Goal: Task Accomplishment & Management: Use online tool/utility

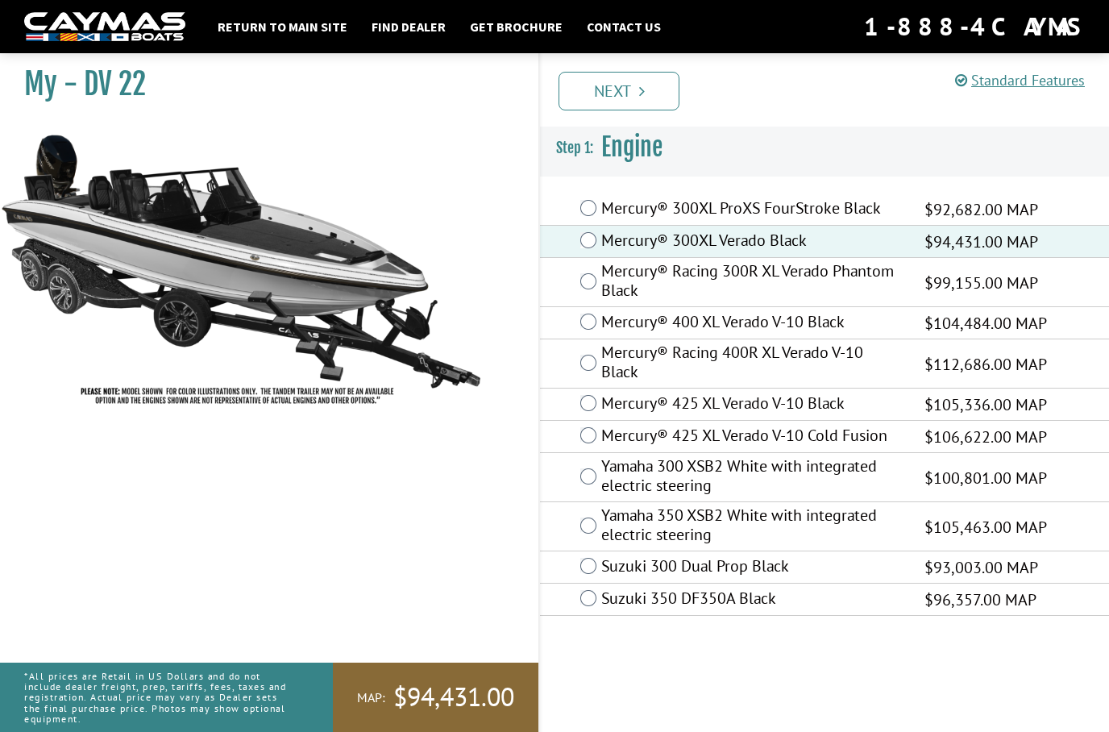
click at [646, 99] on link "Next" at bounding box center [618, 91] width 121 height 39
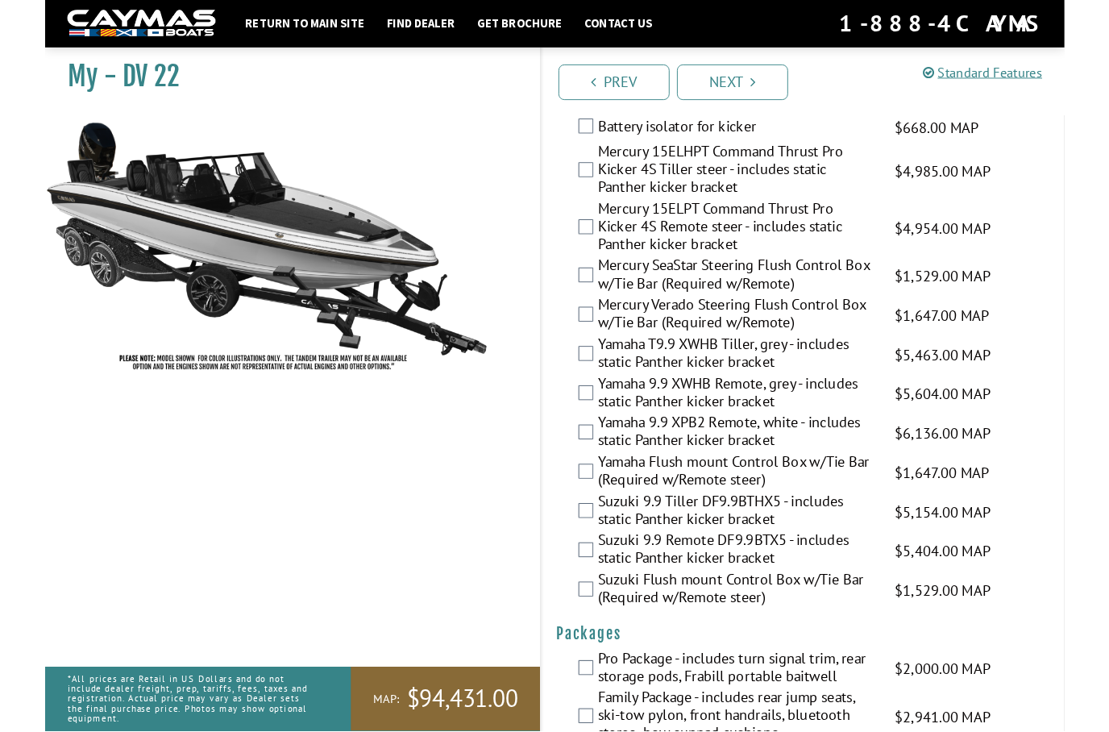
scroll to position [4391, 0]
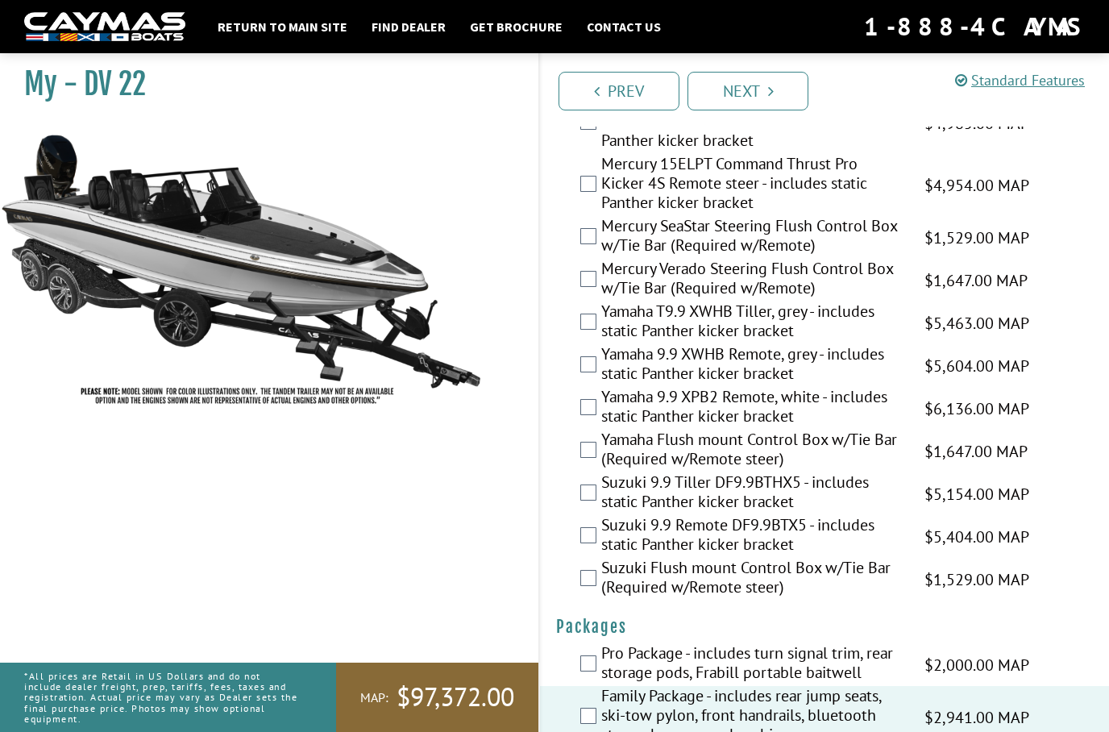
click at [765, 88] on link "Next" at bounding box center [747, 91] width 121 height 39
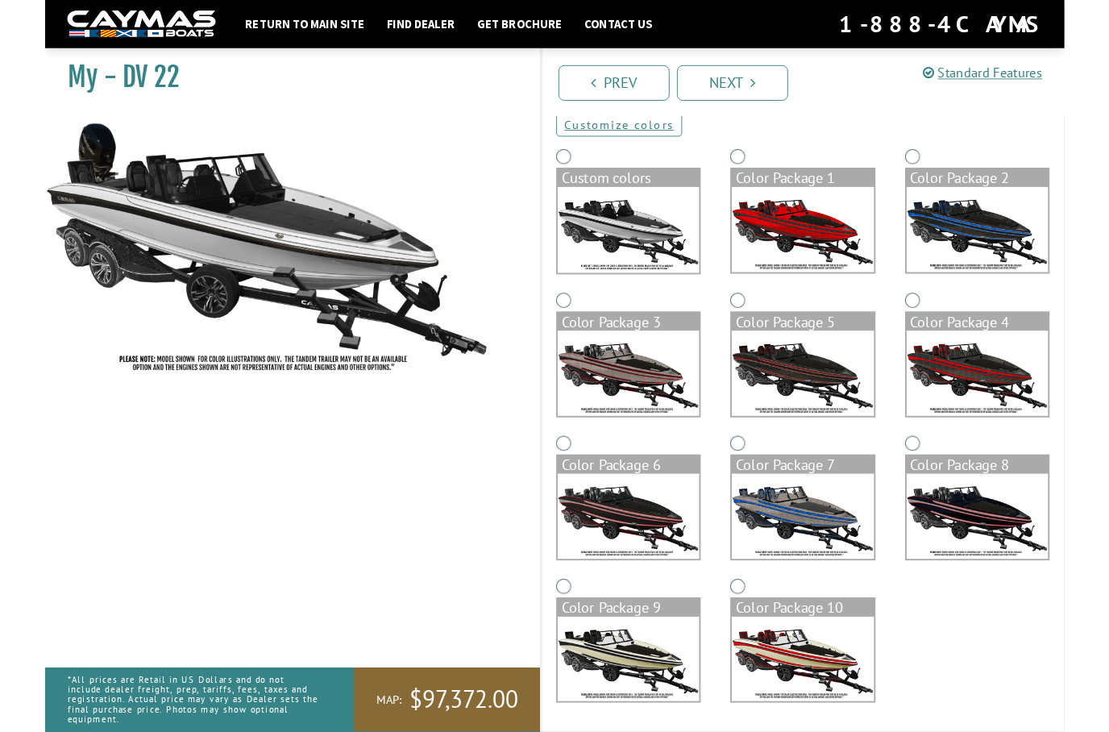
scroll to position [172, 0]
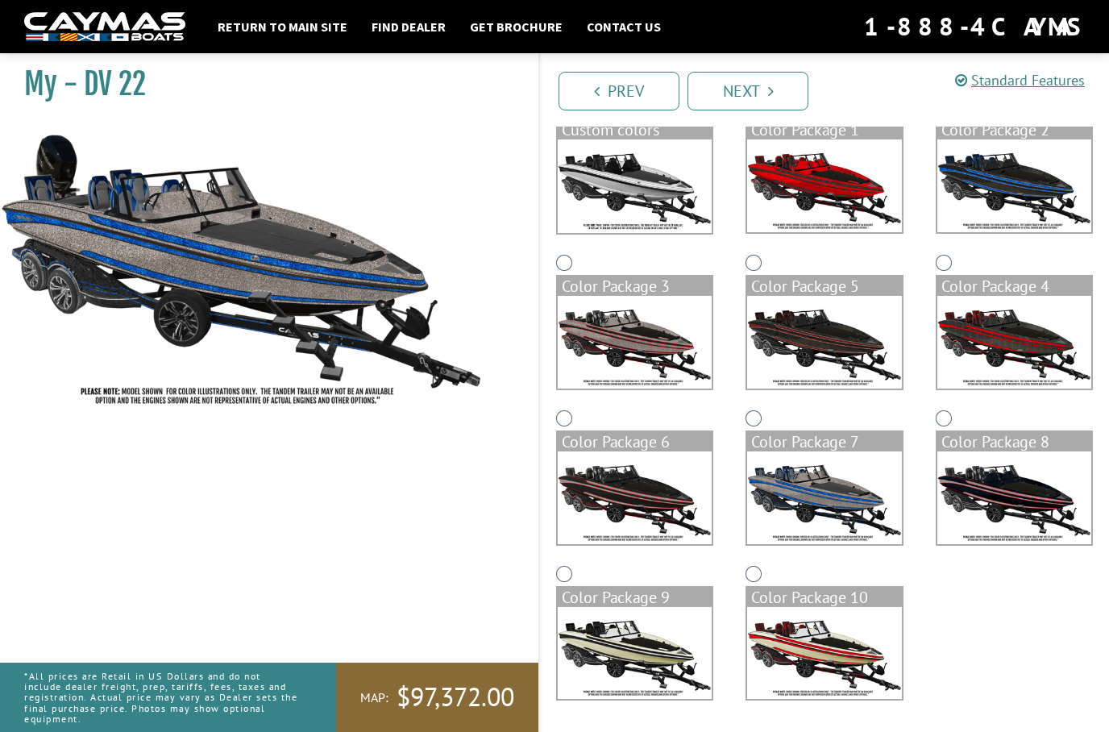
click at [775, 86] on link "Next" at bounding box center [747, 91] width 121 height 39
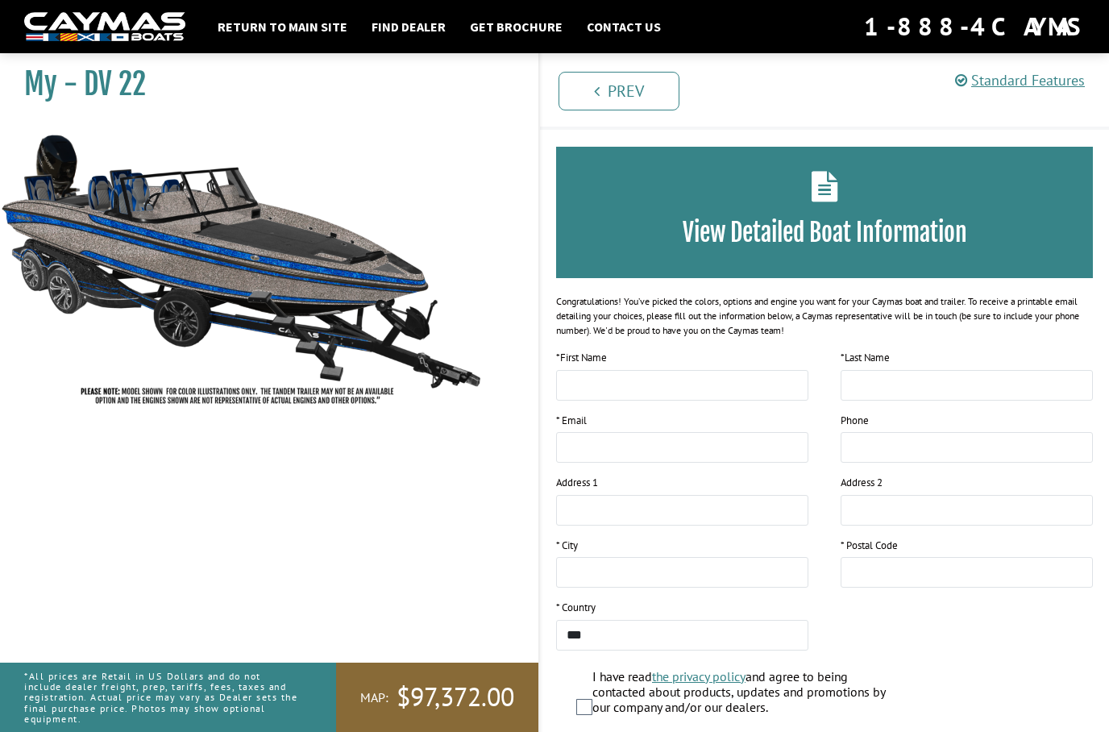
scroll to position [0, 0]
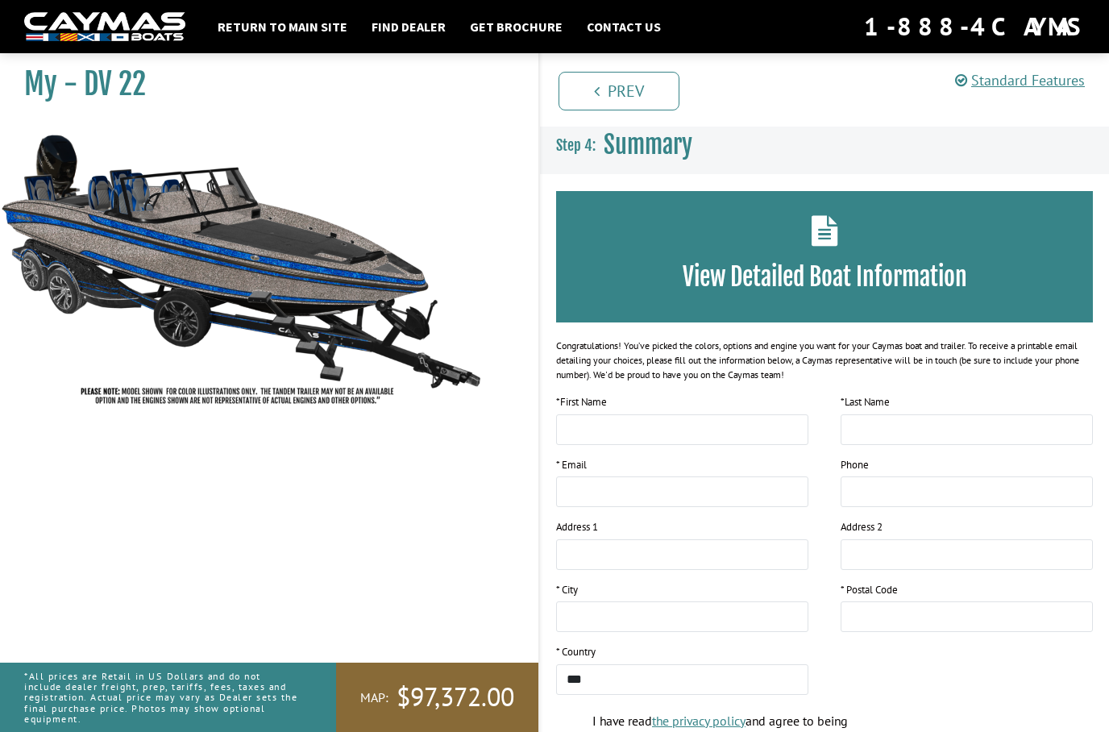
click at [1046, 81] on link "Standard Features" at bounding box center [1020, 80] width 130 height 19
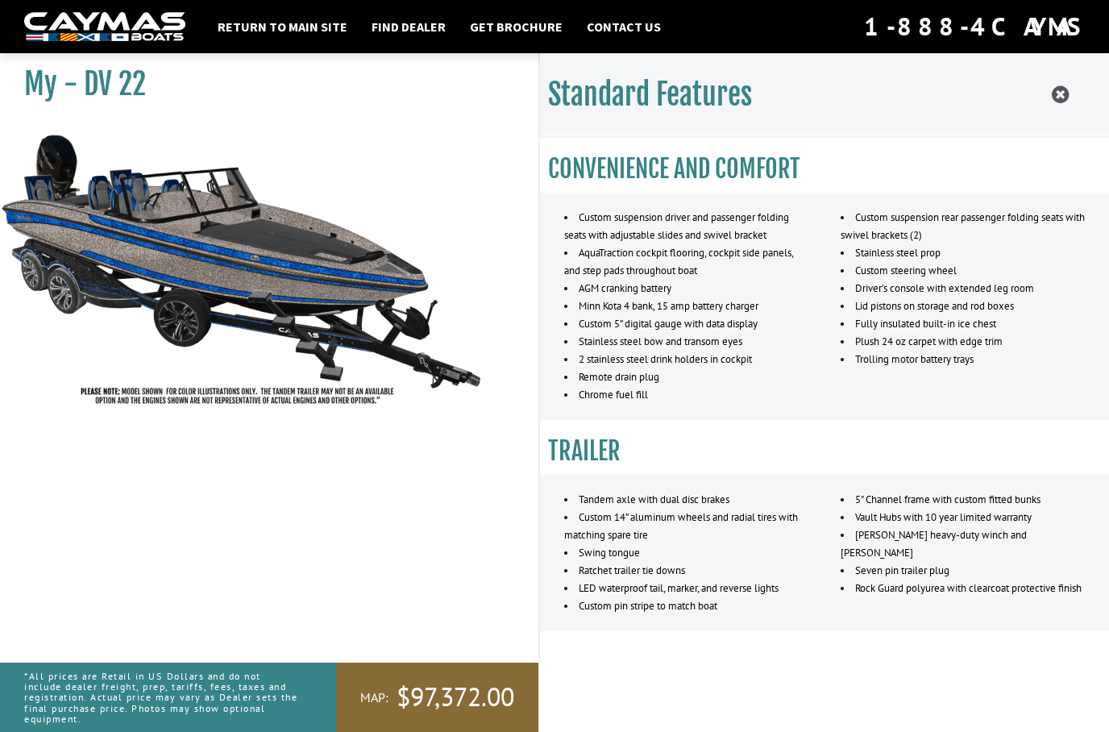
scroll to position [1027, 0]
click at [257, 26] on link "Return to main site" at bounding box center [282, 26] width 146 height 21
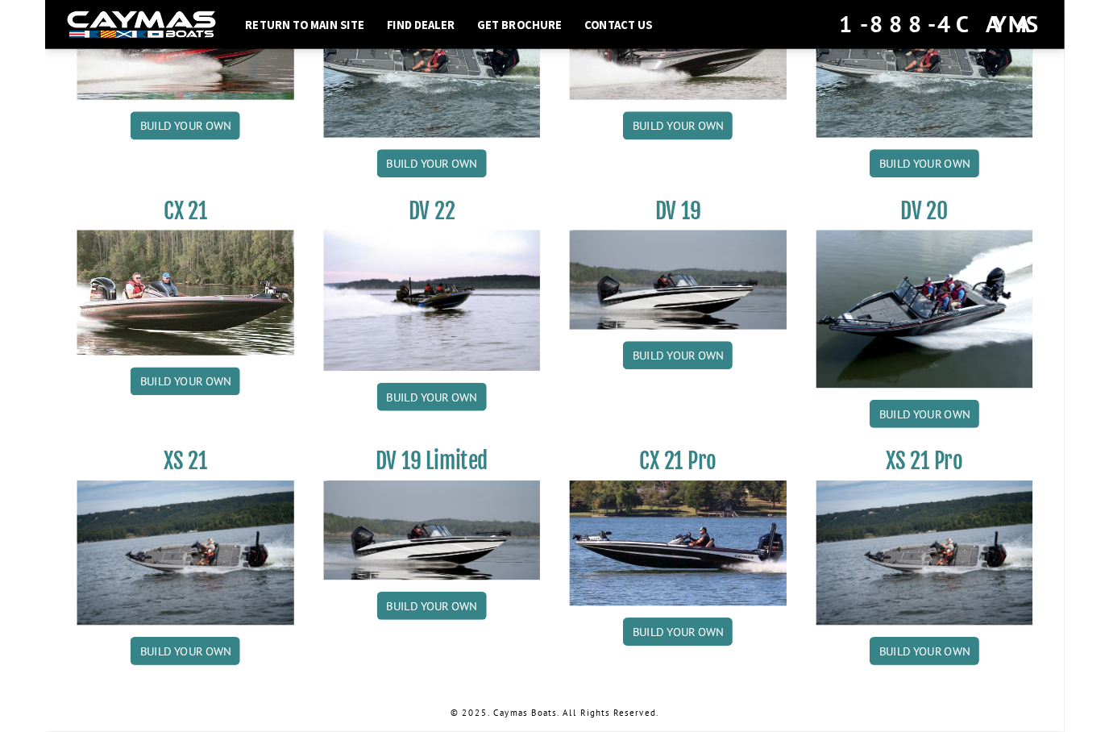
scroll to position [1781, 0]
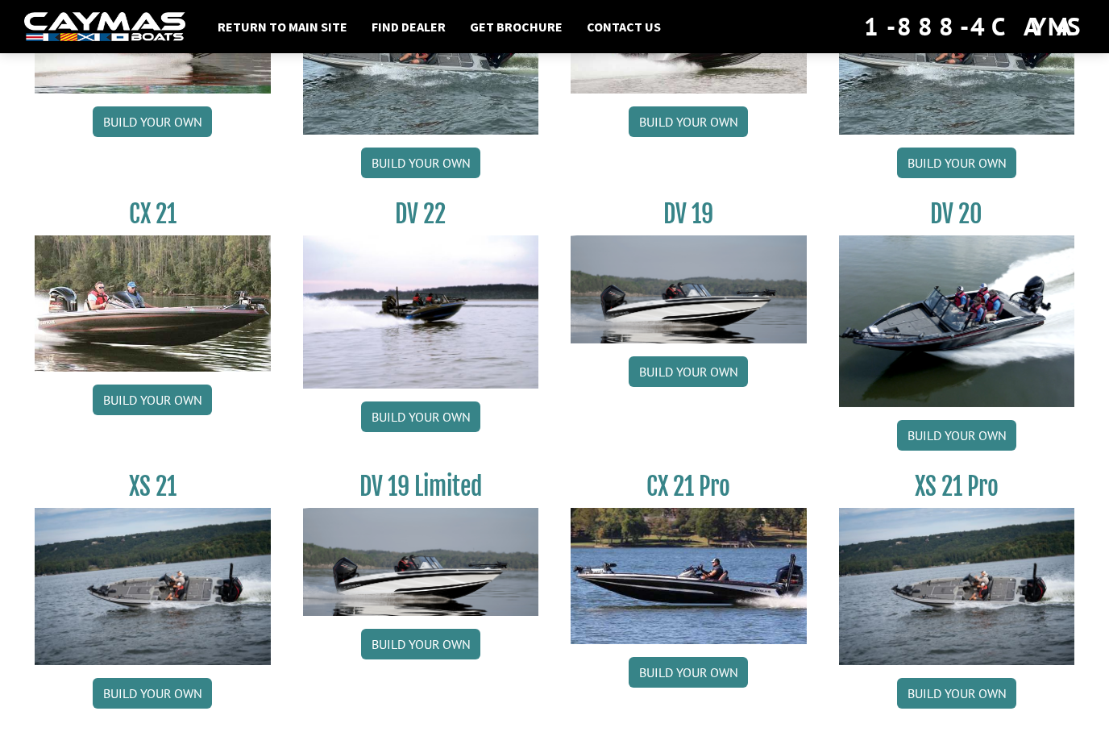
click at [450, 659] on link "Build your own" at bounding box center [420, 643] width 119 height 31
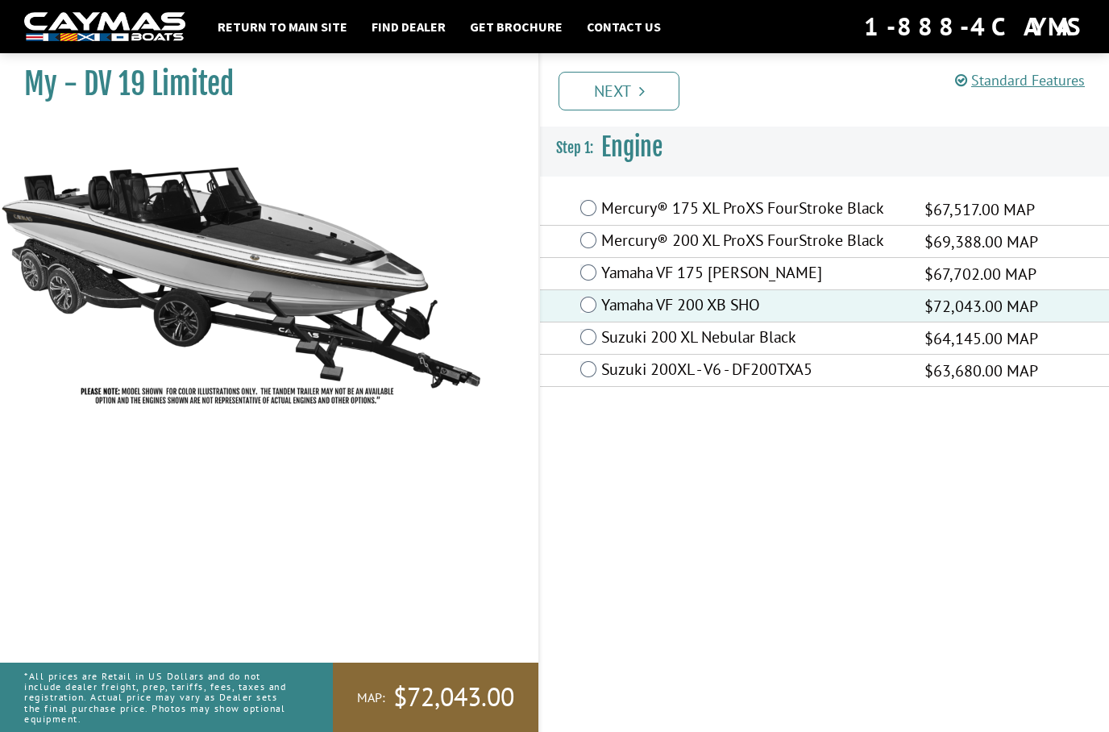
click at [646, 92] on link "Next" at bounding box center [618, 91] width 121 height 39
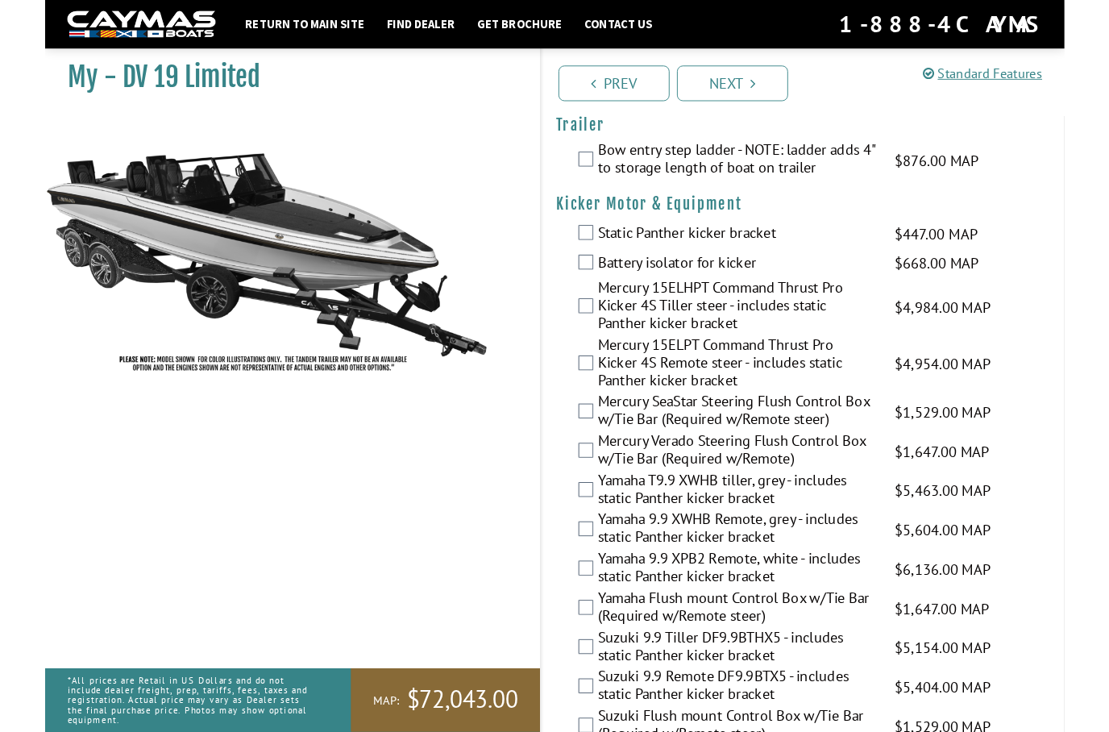
scroll to position [1489, 0]
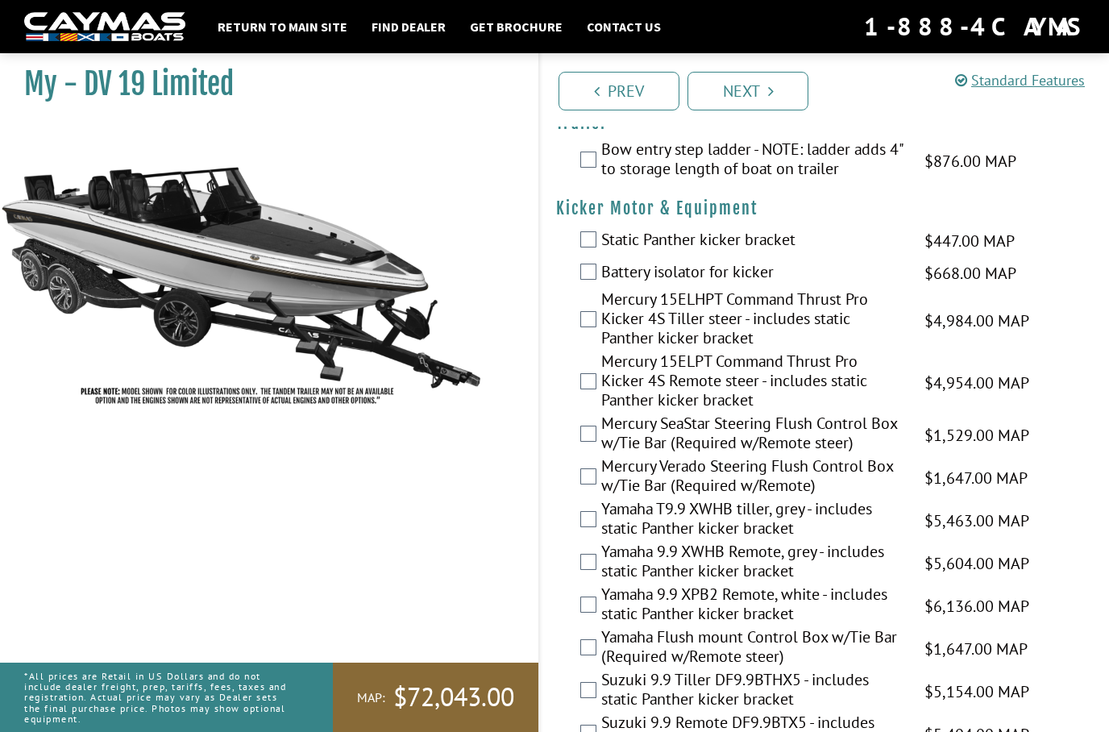
click at [763, 99] on link "Next" at bounding box center [747, 91] width 121 height 39
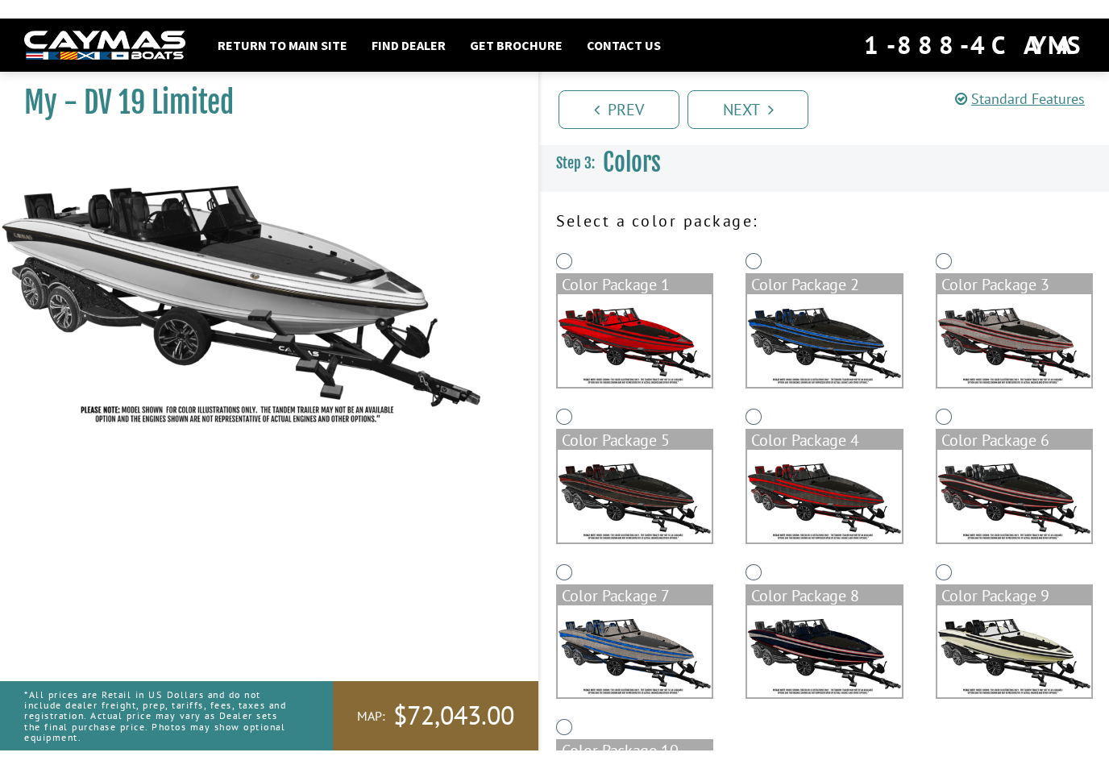
scroll to position [0, 0]
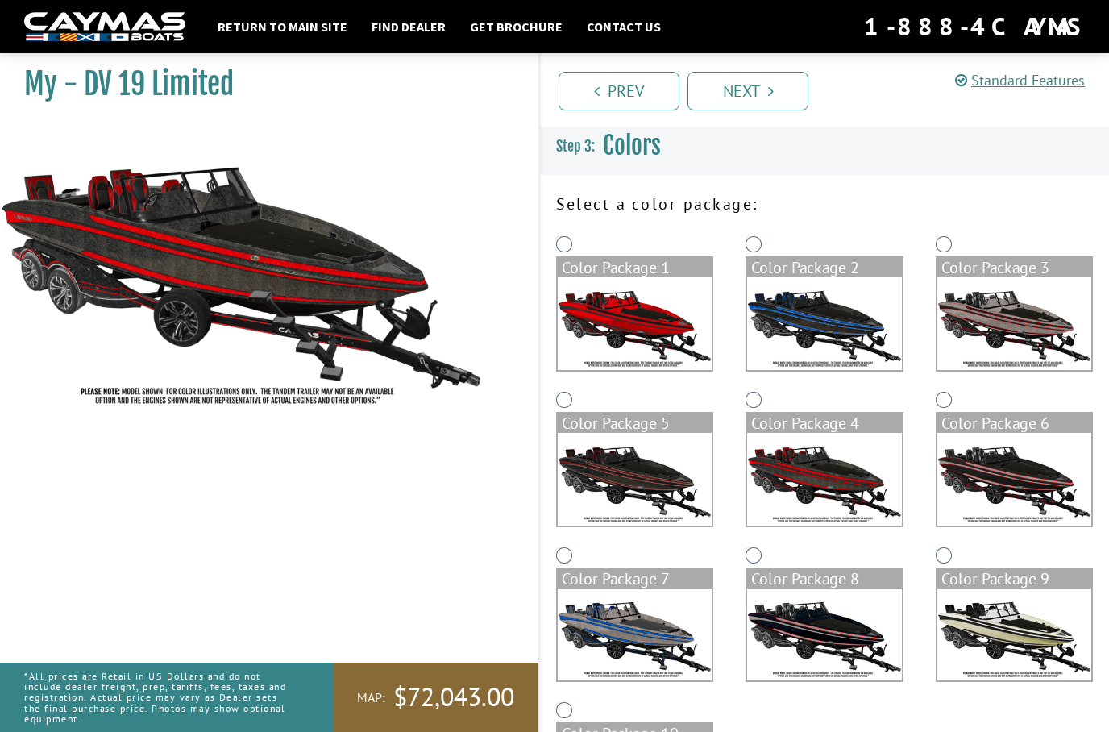
click at [774, 91] on link "Next" at bounding box center [747, 91] width 121 height 39
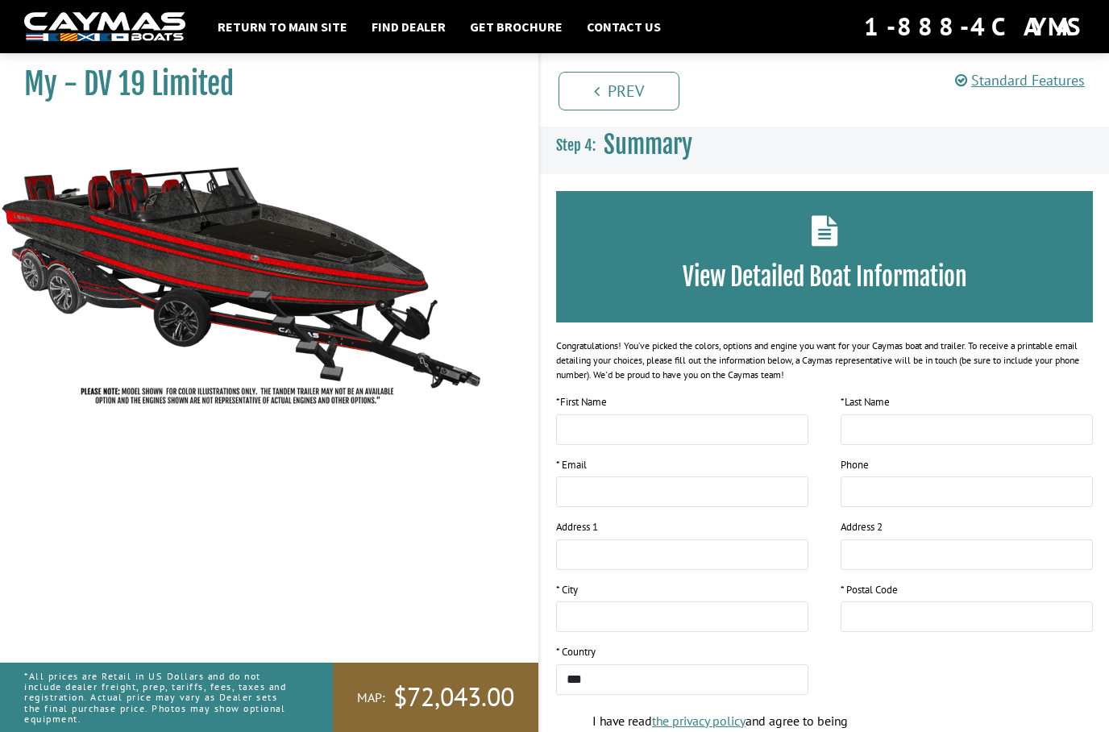
click at [113, 244] on img at bounding box center [241, 268] width 483 height 293
